Goal: Use online tool/utility: Utilize a website feature to perform a specific function

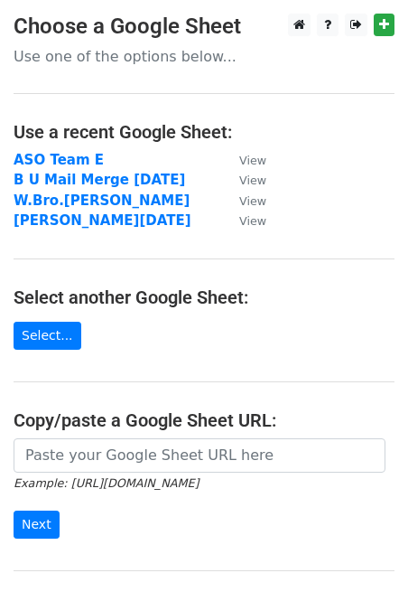
click at [94, 160] on td "ASO Team E" at bounding box center [118, 160] width 208 height 21
click at [82, 160] on strong "ASO Team E" at bounding box center [59, 160] width 90 height 16
click at [73, 159] on strong "ASO Team E" at bounding box center [59, 160] width 90 height 16
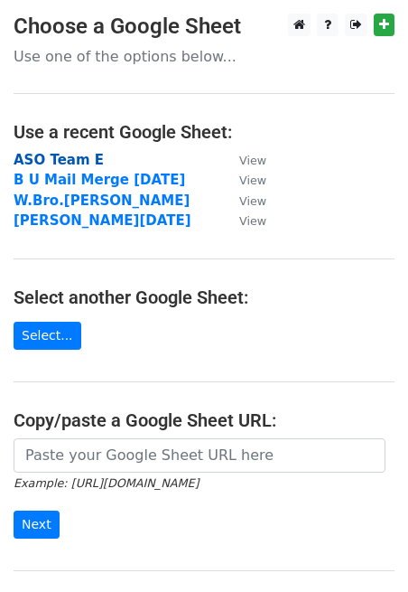
click at [38, 160] on strong "ASO Team E" at bounding box center [59, 160] width 90 height 16
click at [26, 157] on strong "ASO Team E" at bounding box center [59, 160] width 90 height 16
click at [35, 155] on strong "ASO Team E" at bounding box center [59, 160] width 90 height 16
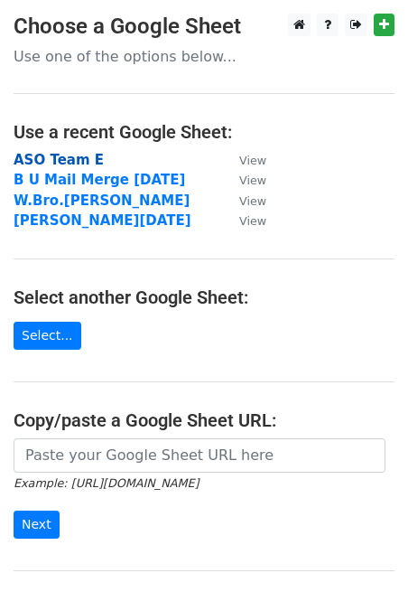
click at [49, 159] on strong "ASO Team E" at bounding box center [59, 160] width 90 height 16
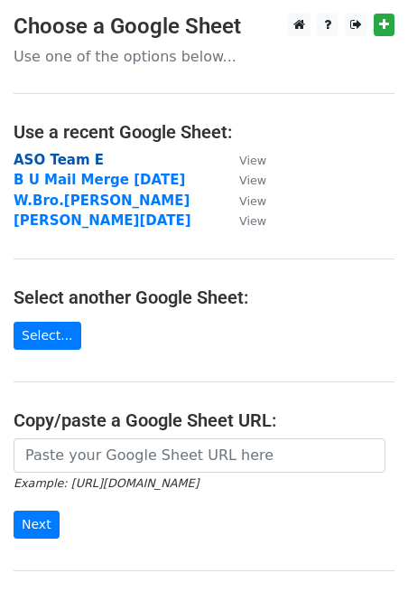
click at [49, 159] on strong "ASO Team E" at bounding box center [59, 160] width 90 height 16
click at [76, 160] on strong "ASO Team E" at bounding box center [59, 160] width 90 height 16
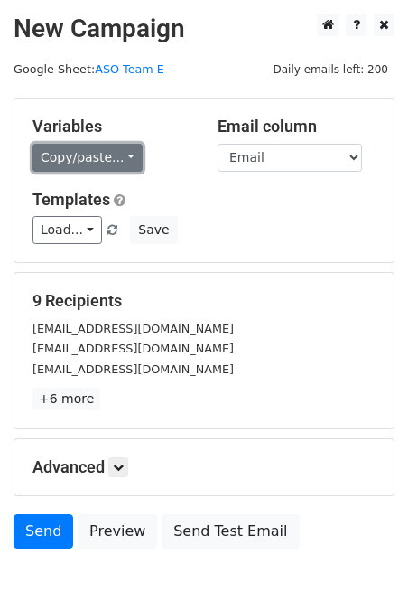
click at [125, 157] on link "Copy/paste..." at bounding box center [88, 158] width 110 height 28
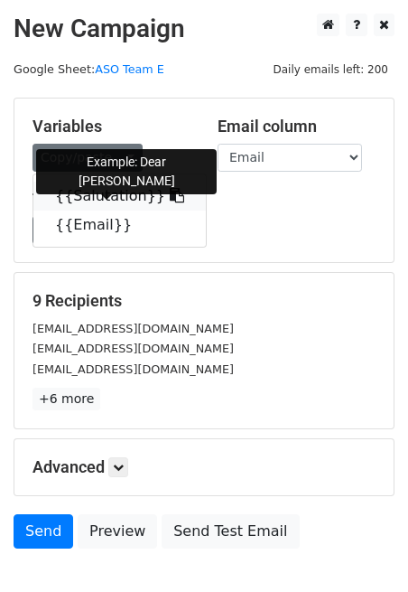
click at [86, 193] on link "{{Salutation}}" at bounding box center [119, 196] width 173 height 29
